Goal: Task Accomplishment & Management: Manage account settings

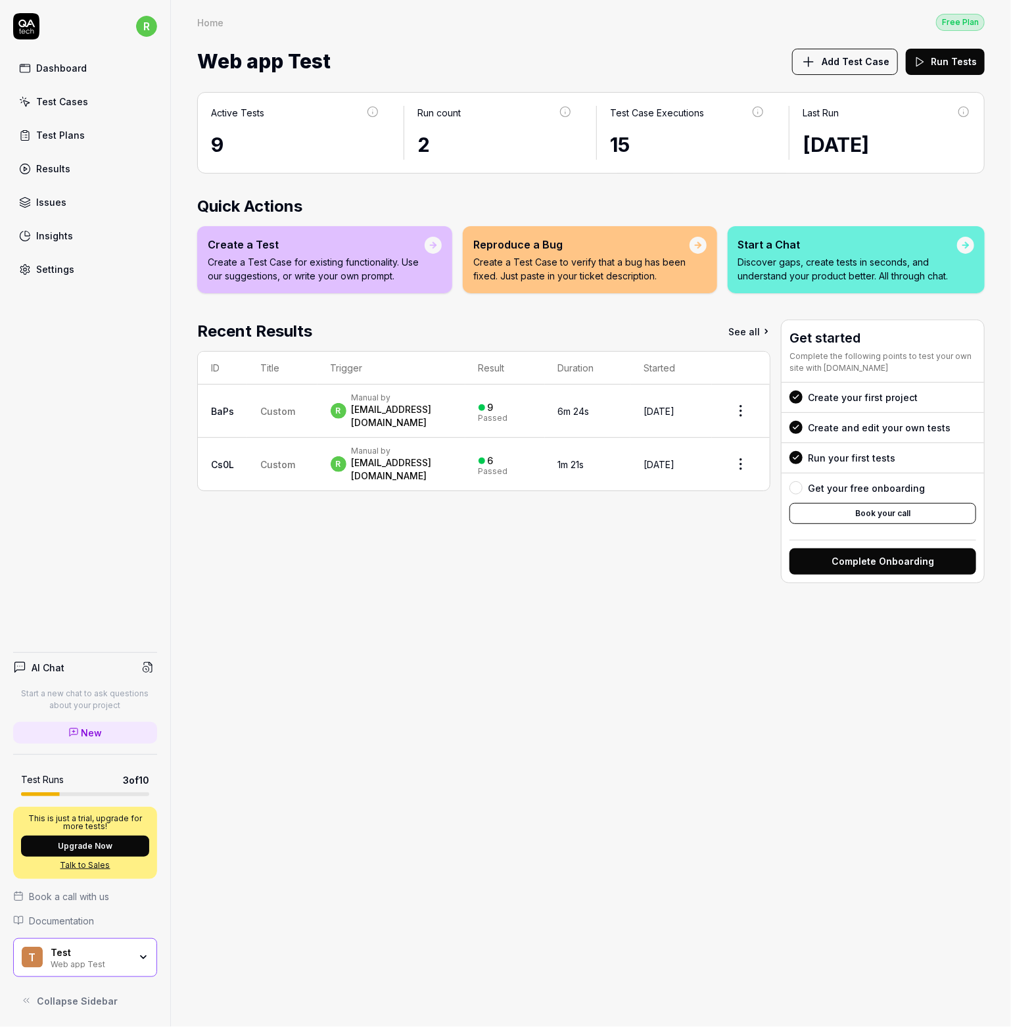
click at [52, 61] on link "Dashboard" at bounding box center [85, 68] width 144 height 26
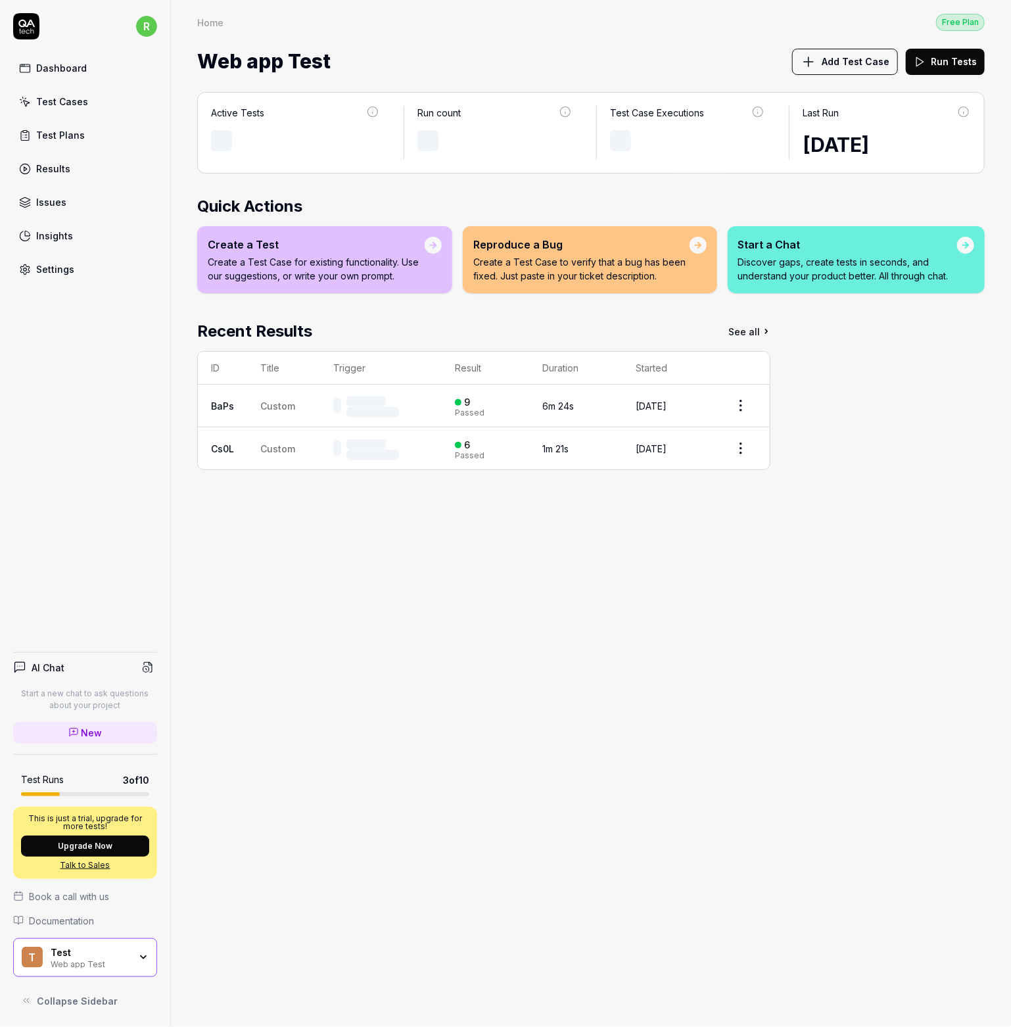
click at [55, 106] on div "Test Cases" at bounding box center [62, 102] width 52 height 14
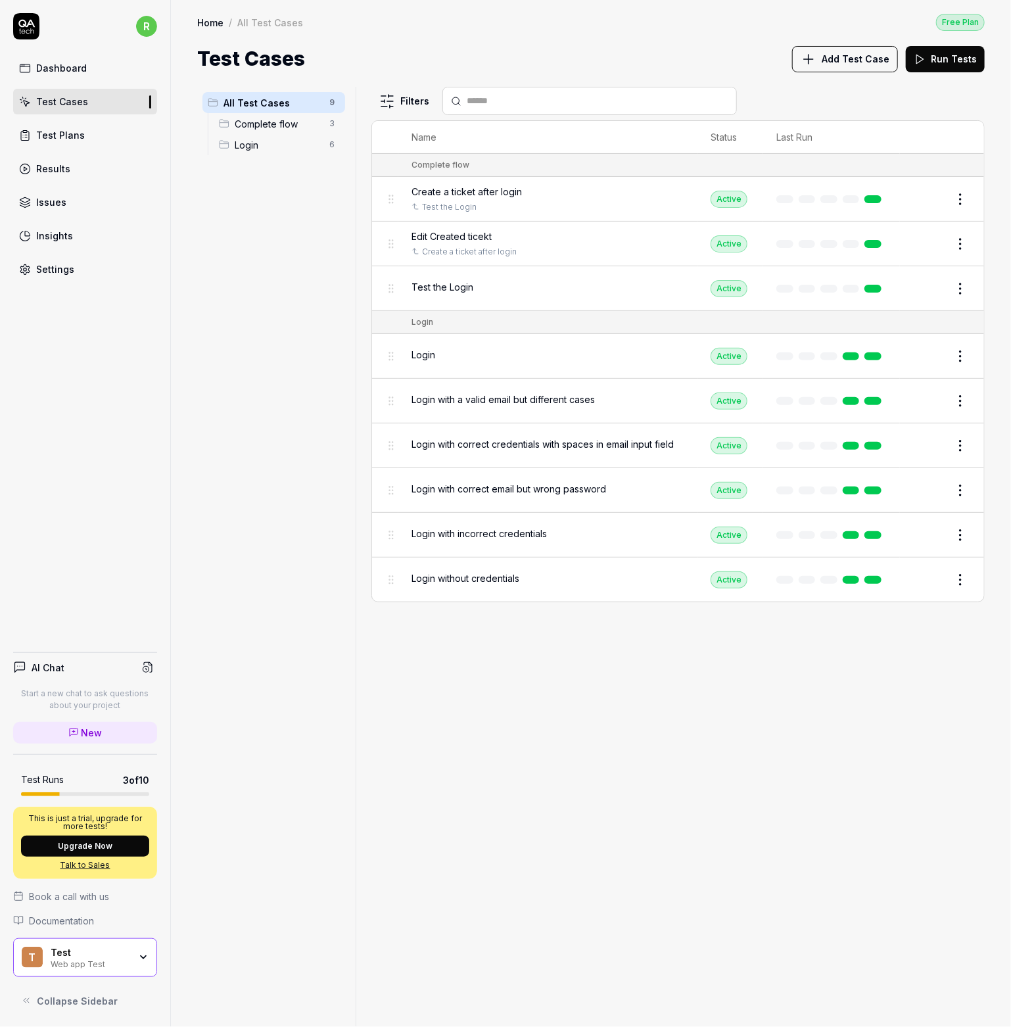
click at [50, 144] on link "Test Plans" at bounding box center [85, 135] width 144 height 26
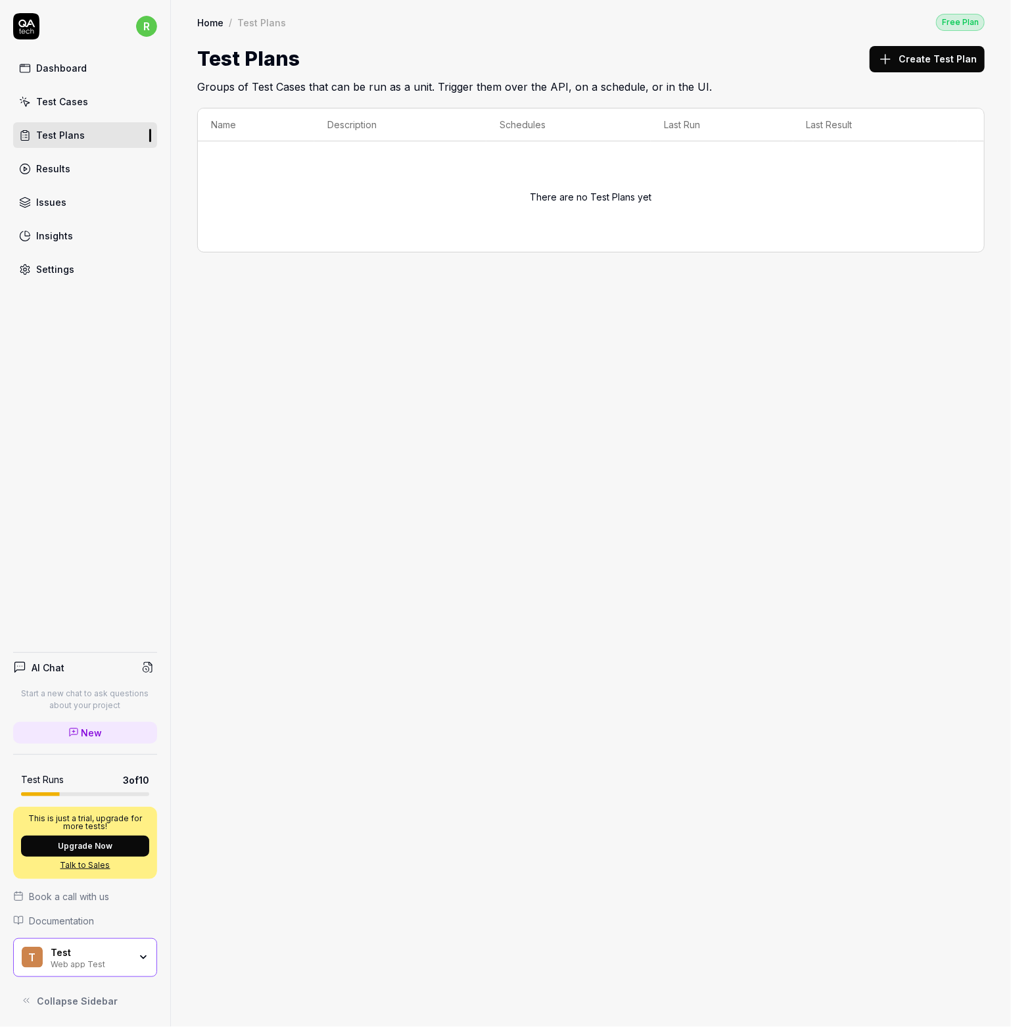
click at [47, 171] on div "Results" at bounding box center [53, 169] width 34 height 14
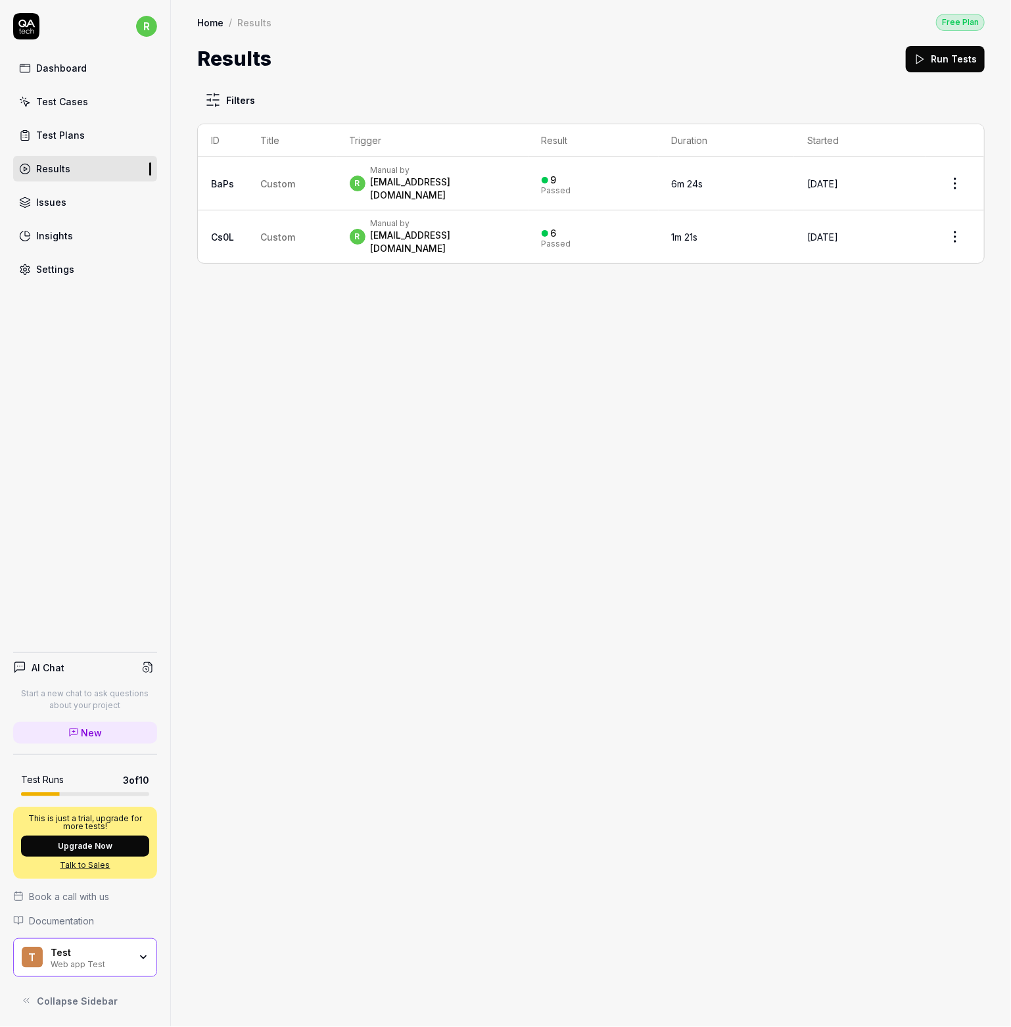
click at [63, 202] on div "Issues" at bounding box center [51, 202] width 30 height 14
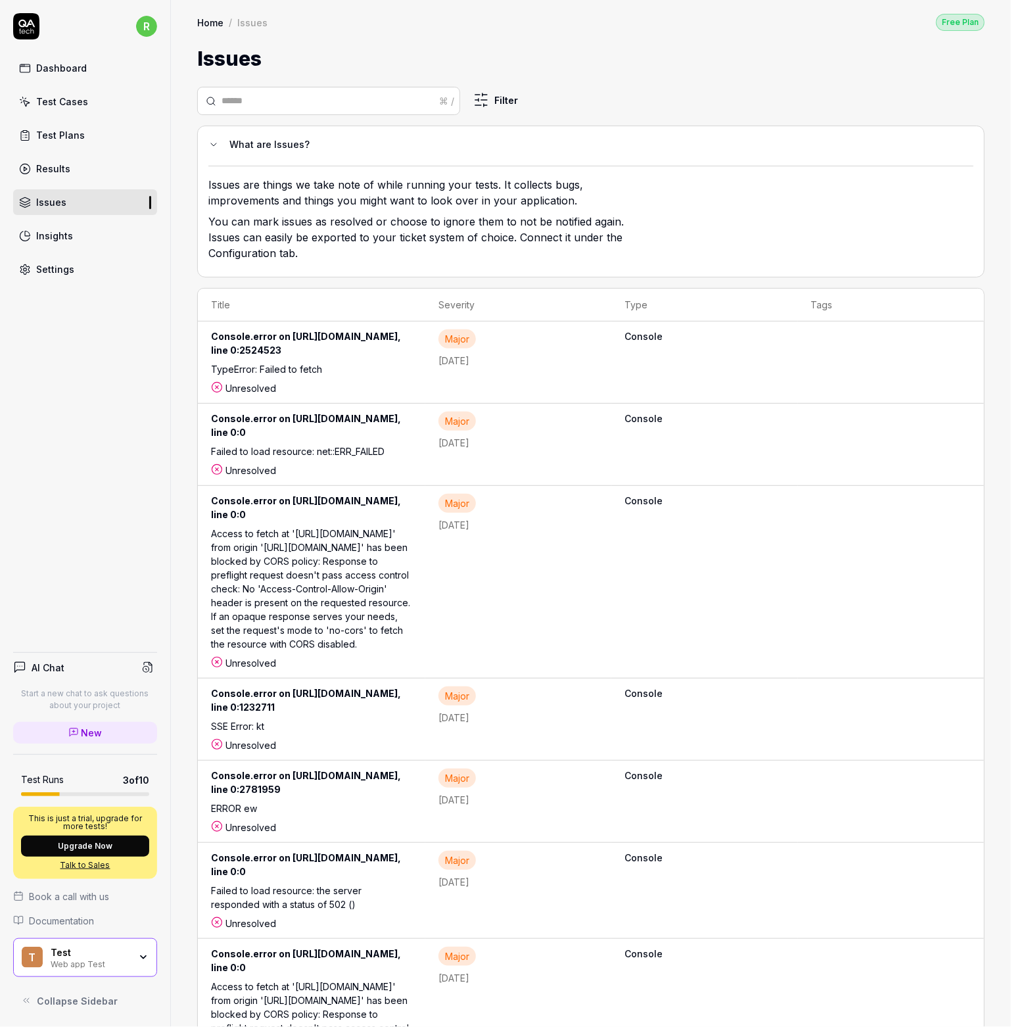
click at [62, 252] on div "Dashboard Test Cases Test Plans Results Issues Insights Settings" at bounding box center [85, 168] width 144 height 227
click at [59, 245] on link "Insights" at bounding box center [85, 236] width 144 height 26
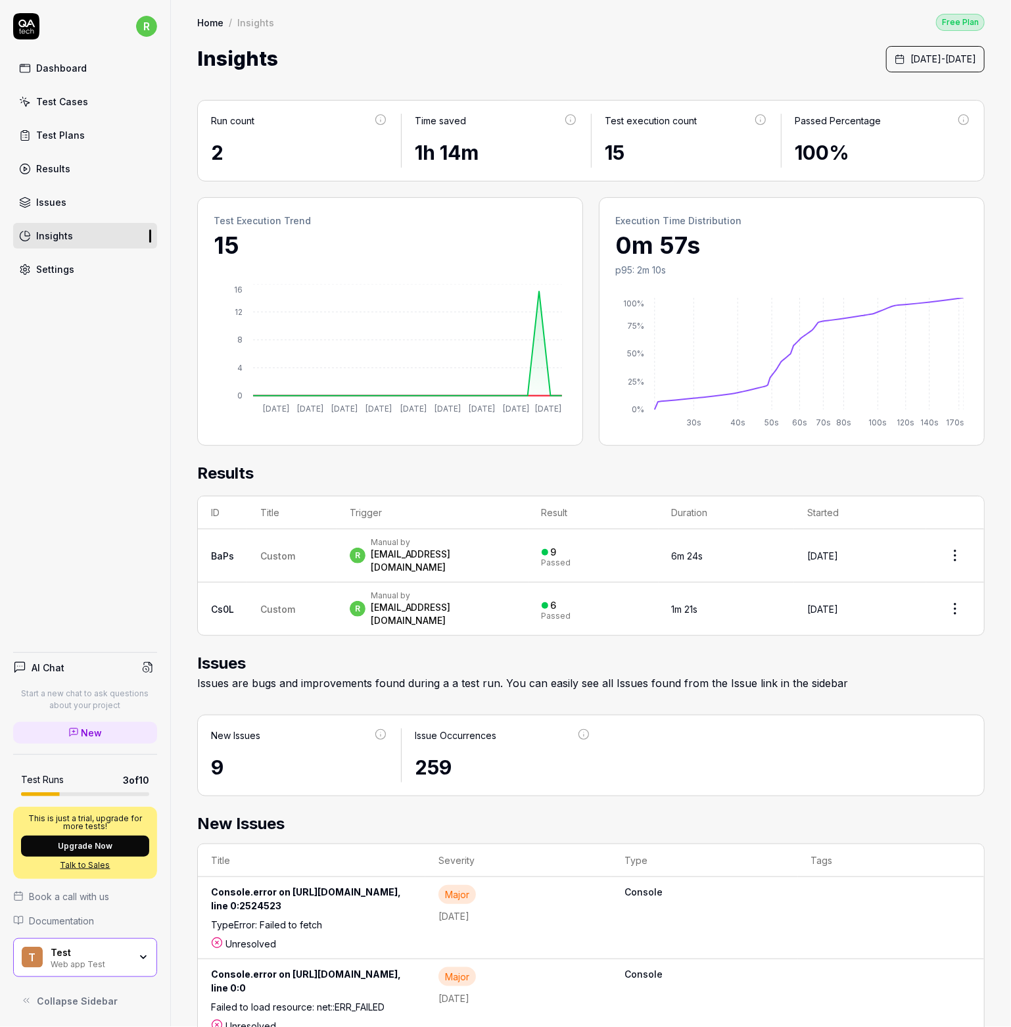
click at [76, 274] on link "Settings" at bounding box center [85, 269] width 144 height 26
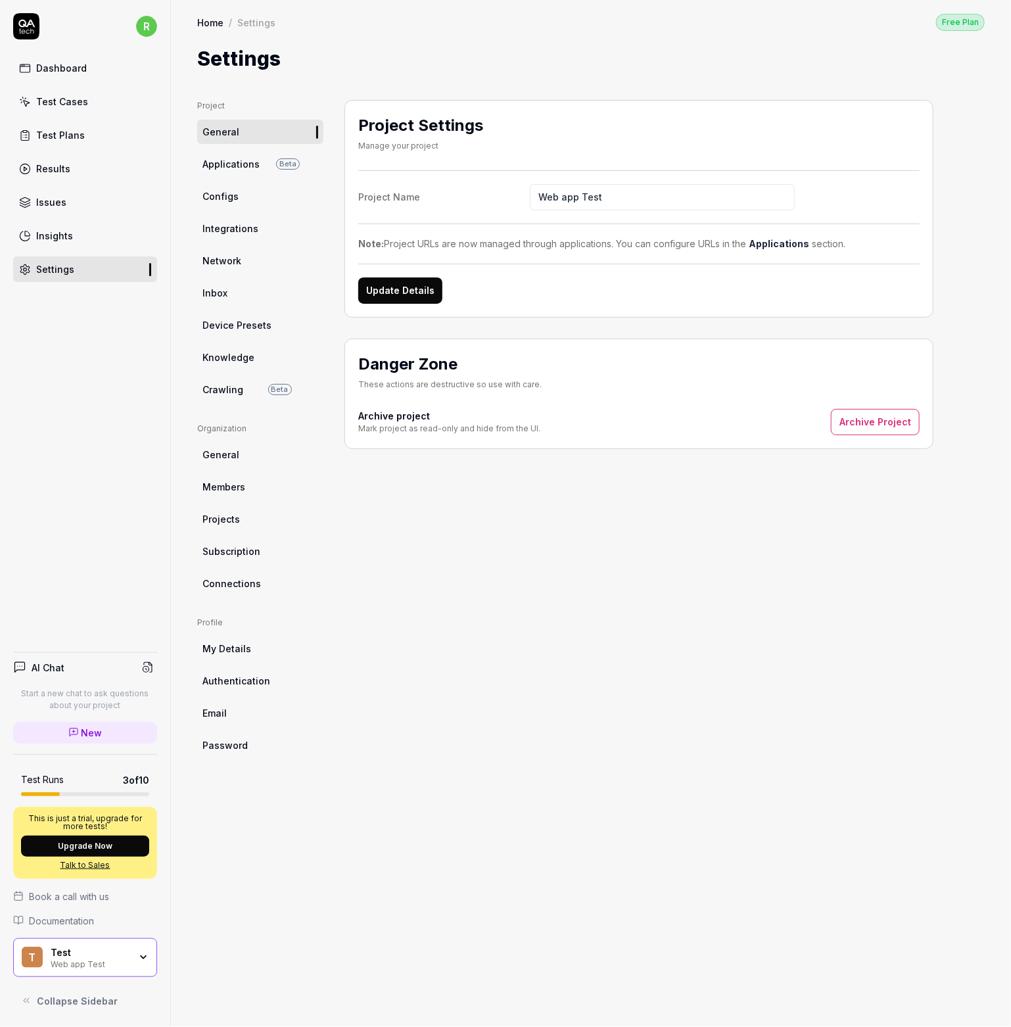
click at [249, 164] on span "Applications" at bounding box center [231, 164] width 57 height 14
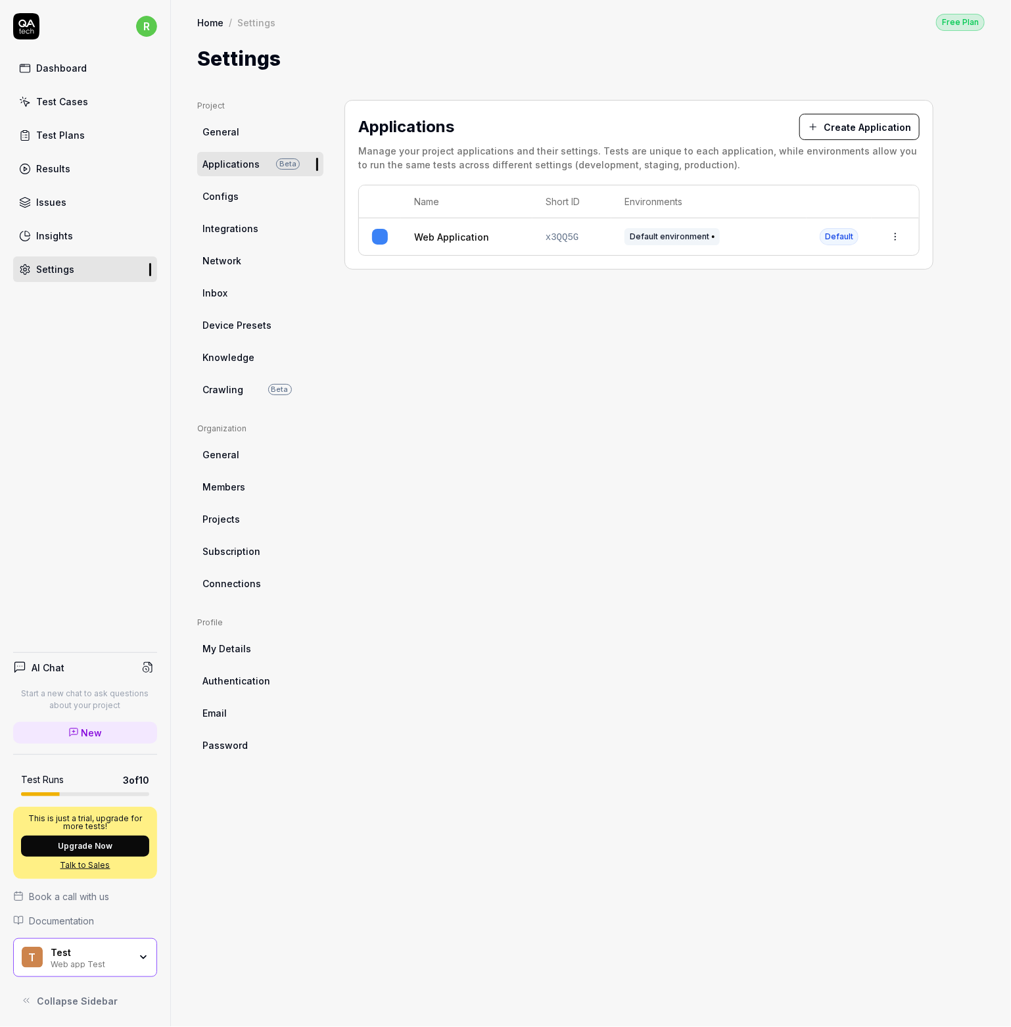
click at [235, 199] on span "Configs" at bounding box center [221, 196] width 36 height 14
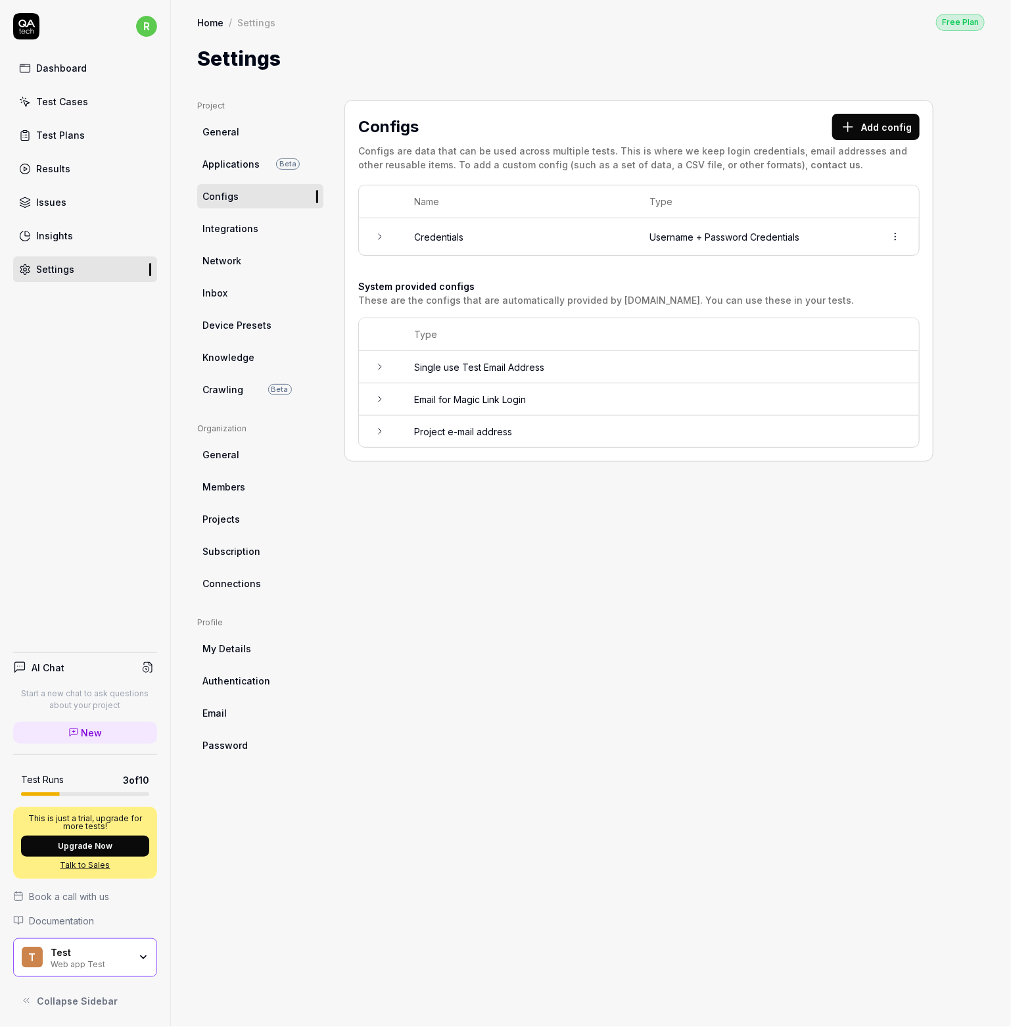
click at [232, 226] on span "Integrations" at bounding box center [231, 229] width 56 height 14
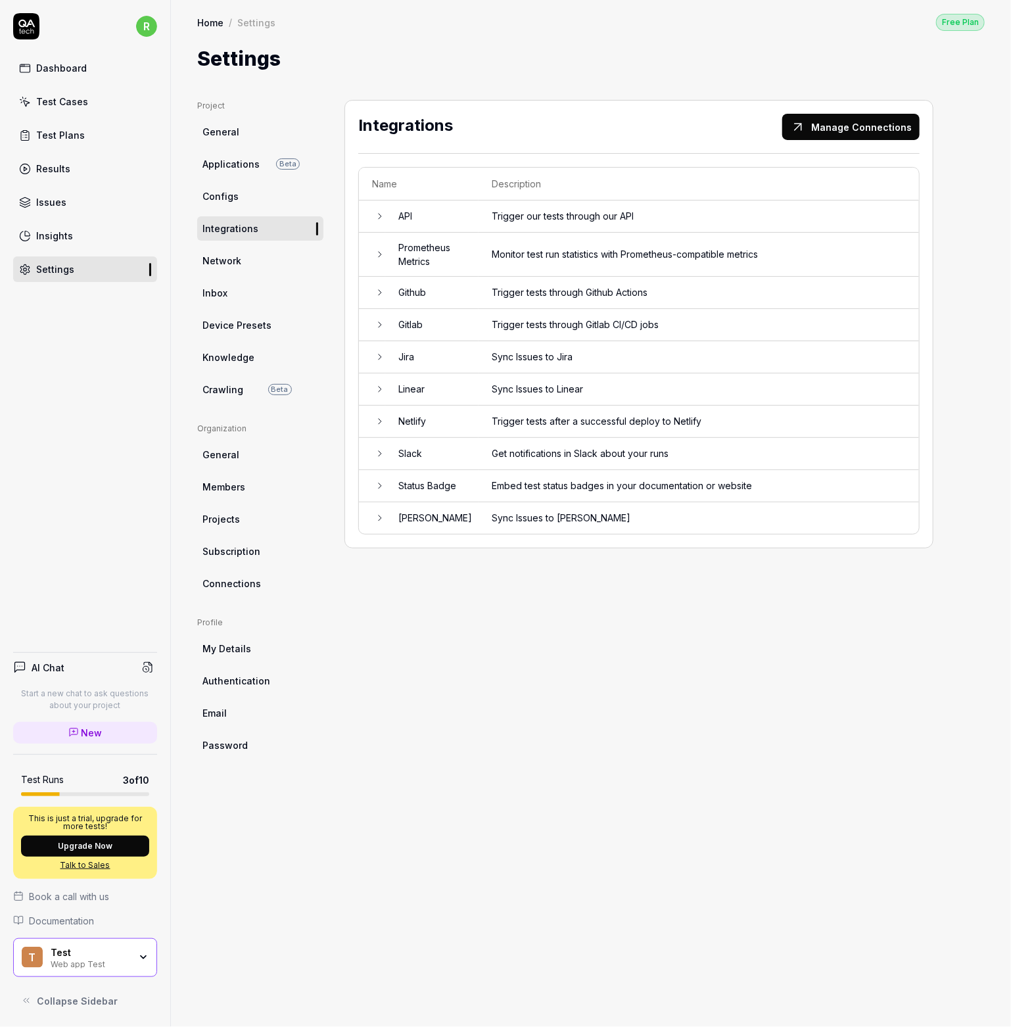
click at [381, 291] on icon at bounding box center [380, 292] width 11 height 11
